Goal: Task Accomplishment & Management: Manage account settings

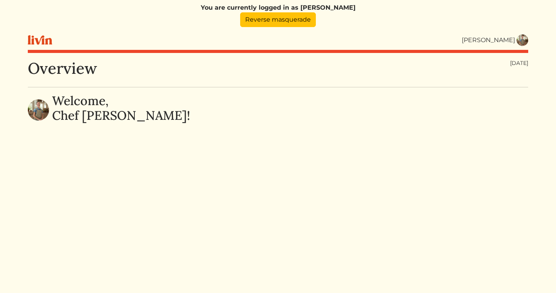
click at [518, 42] on img at bounding box center [523, 40] width 12 height 12
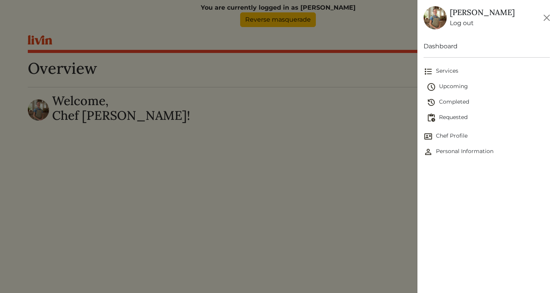
click at [449, 86] on span "Upcoming" at bounding box center [488, 86] width 123 height 9
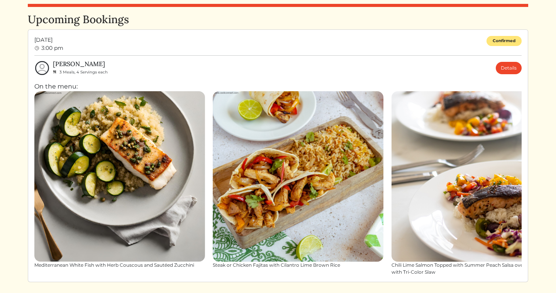
scroll to position [53, 0]
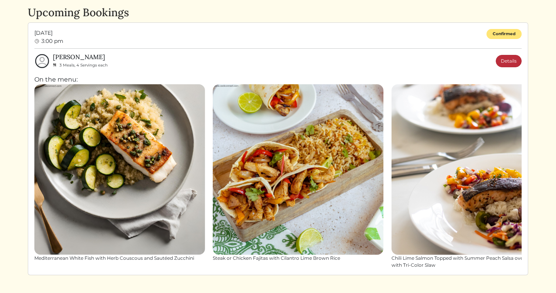
click at [509, 59] on link "Details" at bounding box center [509, 61] width 26 height 12
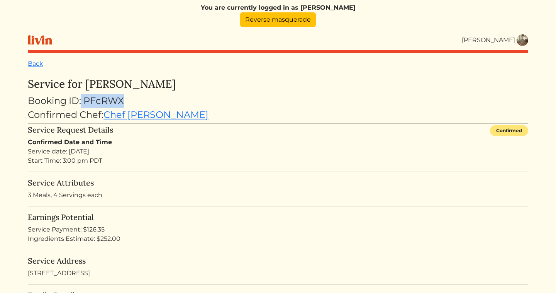
drag, startPoint x: 124, startPoint y: 101, endPoint x: 80, endPoint y: 100, distance: 43.3
click at [80, 100] on div "Booking ID: PFcRWX" at bounding box center [278, 101] width 501 height 14
click at [40, 66] on link "Back" at bounding box center [35, 63] width 15 height 7
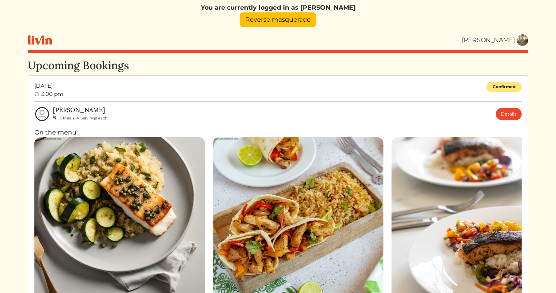
scroll to position [2, 0]
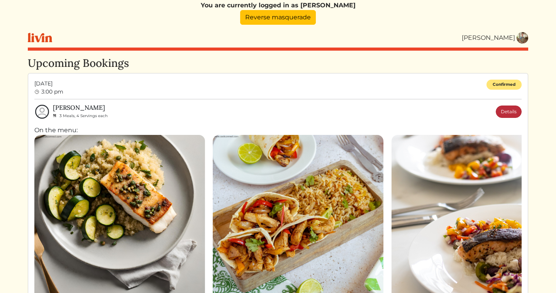
click at [516, 112] on link "Details" at bounding box center [509, 111] width 26 height 12
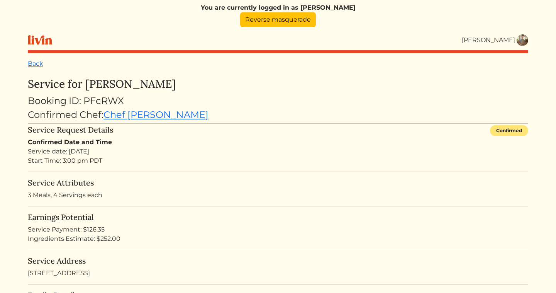
click at [236, 101] on div "Booking ID: PFcRWX" at bounding box center [278, 101] width 501 height 14
click at [287, 22] on link "Reverse masquerade" at bounding box center [278, 19] width 76 height 15
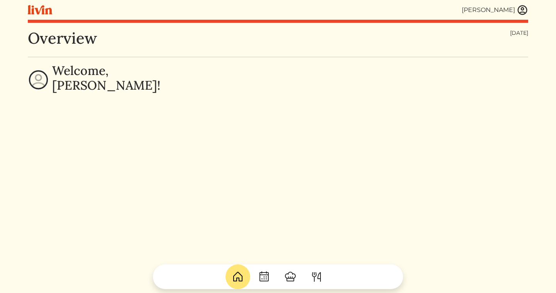
click at [523, 13] on img at bounding box center [523, 10] width 12 height 12
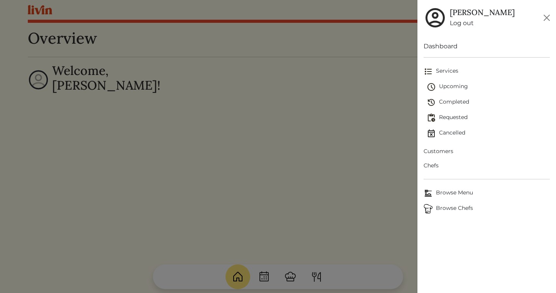
click at [431, 163] on span "Chefs" at bounding box center [487, 165] width 126 height 8
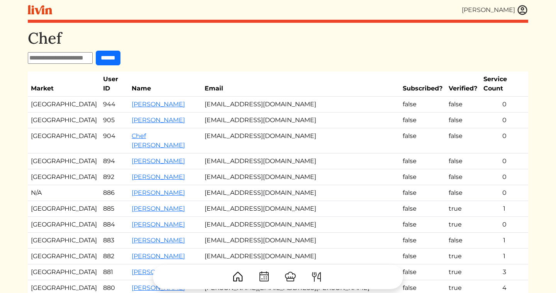
click at [62, 53] on input "text" at bounding box center [60, 58] width 65 height 12
type input "********"
click at [96, 51] on input "******" at bounding box center [108, 58] width 25 height 15
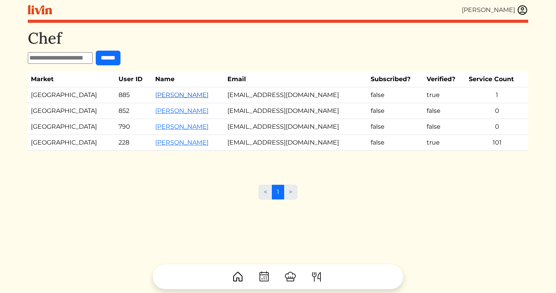
click at [155, 97] on link "[PERSON_NAME]" at bounding box center [181, 94] width 53 height 7
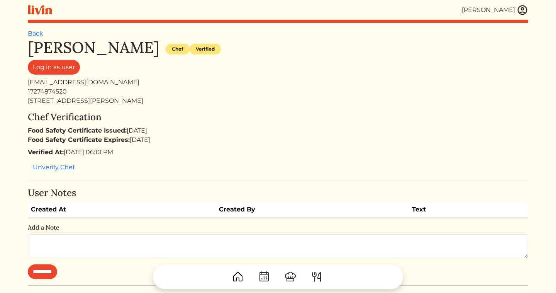
click at [524, 13] on img at bounding box center [523, 10] width 12 height 12
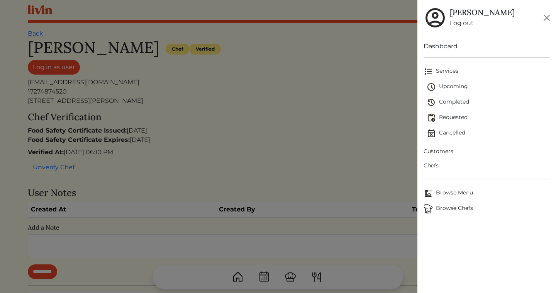
click at [435, 153] on span "Customers" at bounding box center [487, 151] width 126 height 8
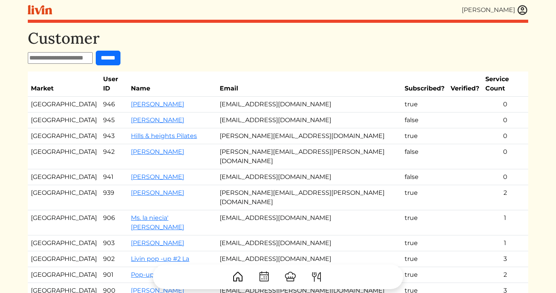
click at [78, 62] on input "text" at bounding box center [60, 58] width 65 height 12
type input "*****"
click at [96, 51] on input "******" at bounding box center [108, 58] width 25 height 15
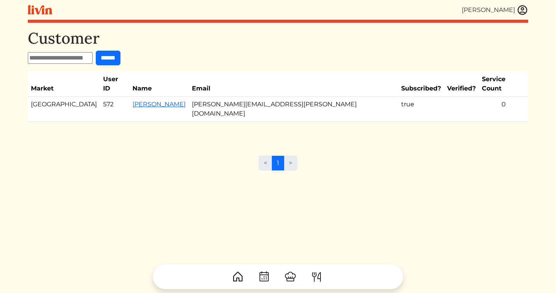
click at [132, 100] on link "[PERSON_NAME]" at bounding box center [158, 103] width 53 height 7
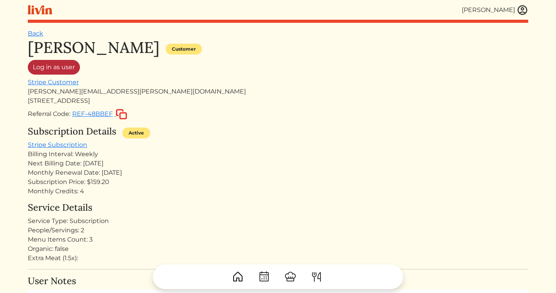
click at [61, 66] on link "Log in as user" at bounding box center [54, 67] width 52 height 15
